Goal: Check status: Check status

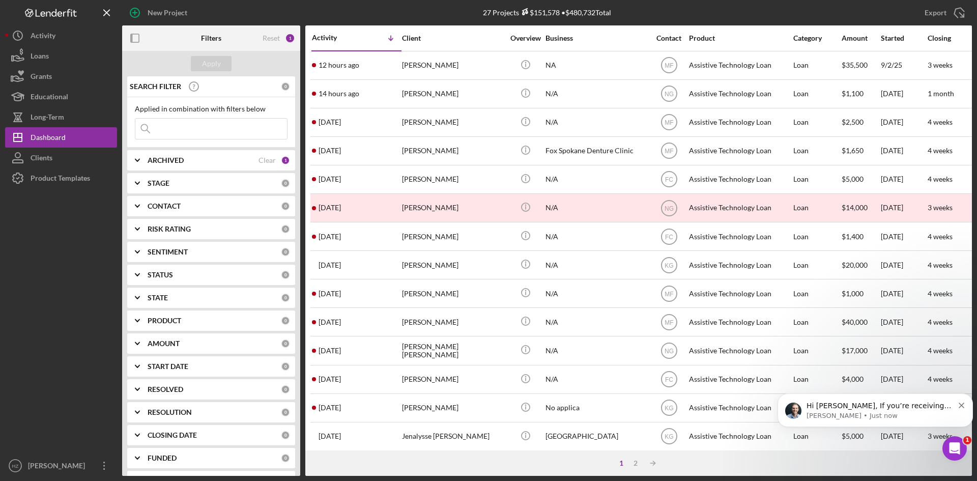
click at [436, 93] on div "[PERSON_NAME]" at bounding box center [453, 93] width 102 height 27
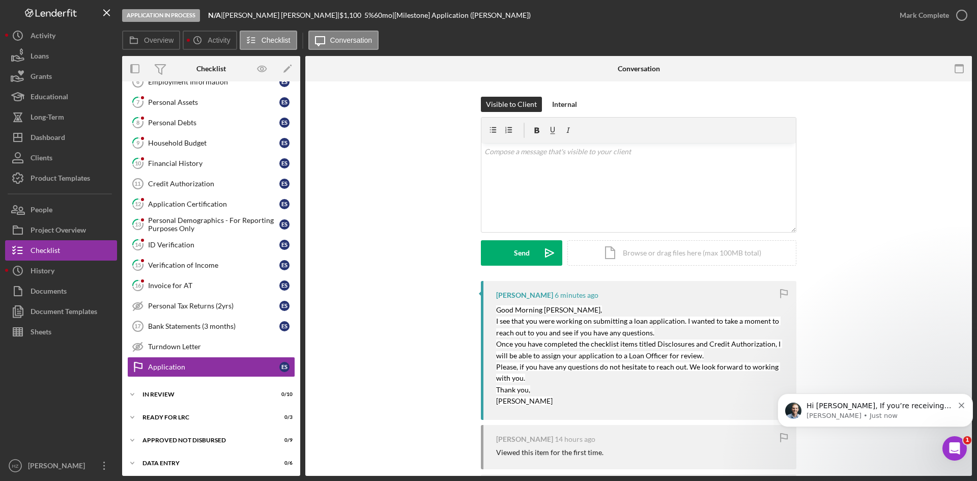
scroll to position [161, 0]
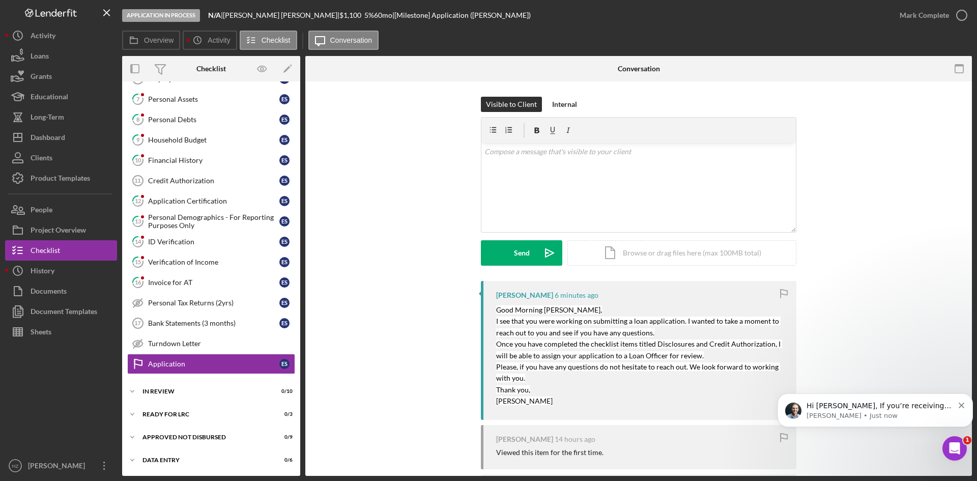
click at [862, 413] on p "[PERSON_NAME] • Just now" at bounding box center [879, 415] width 147 height 9
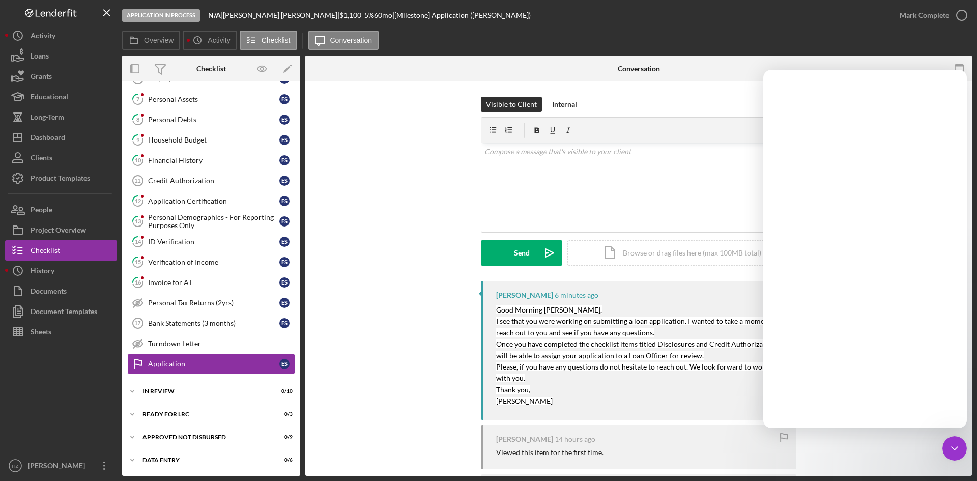
scroll to position [0, 0]
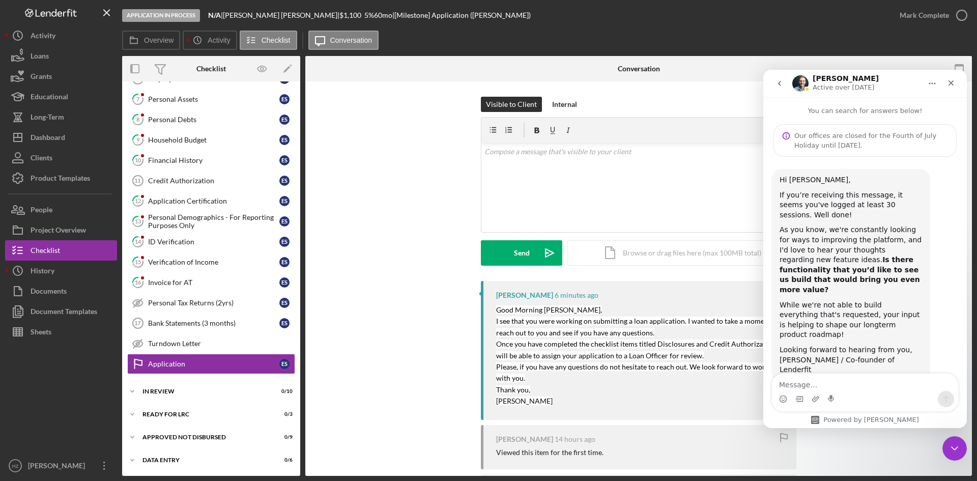
click at [949, 82] on icon "Close" at bounding box center [951, 83] width 8 height 8
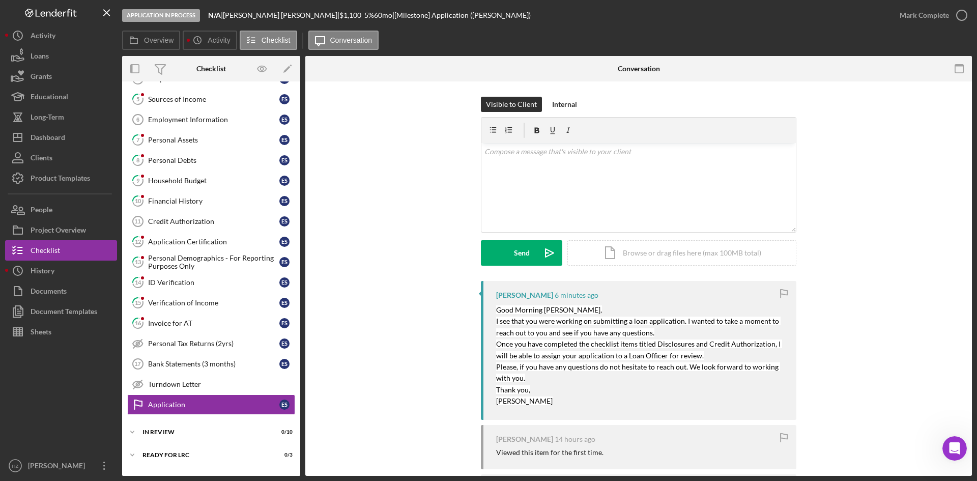
scroll to position [59, 0]
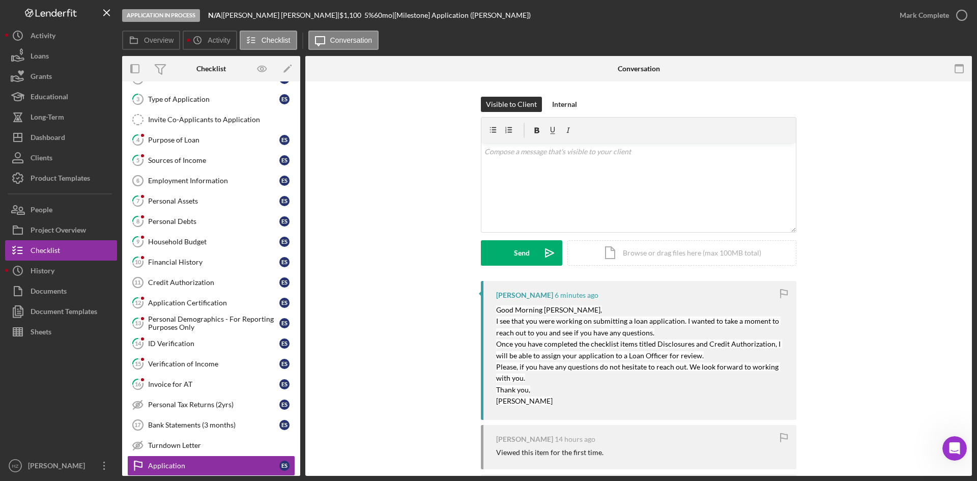
click at [174, 135] on link "4 Purpose of Loan E S" at bounding box center [211, 140] width 168 height 20
